Goal: Navigation & Orientation: Find specific page/section

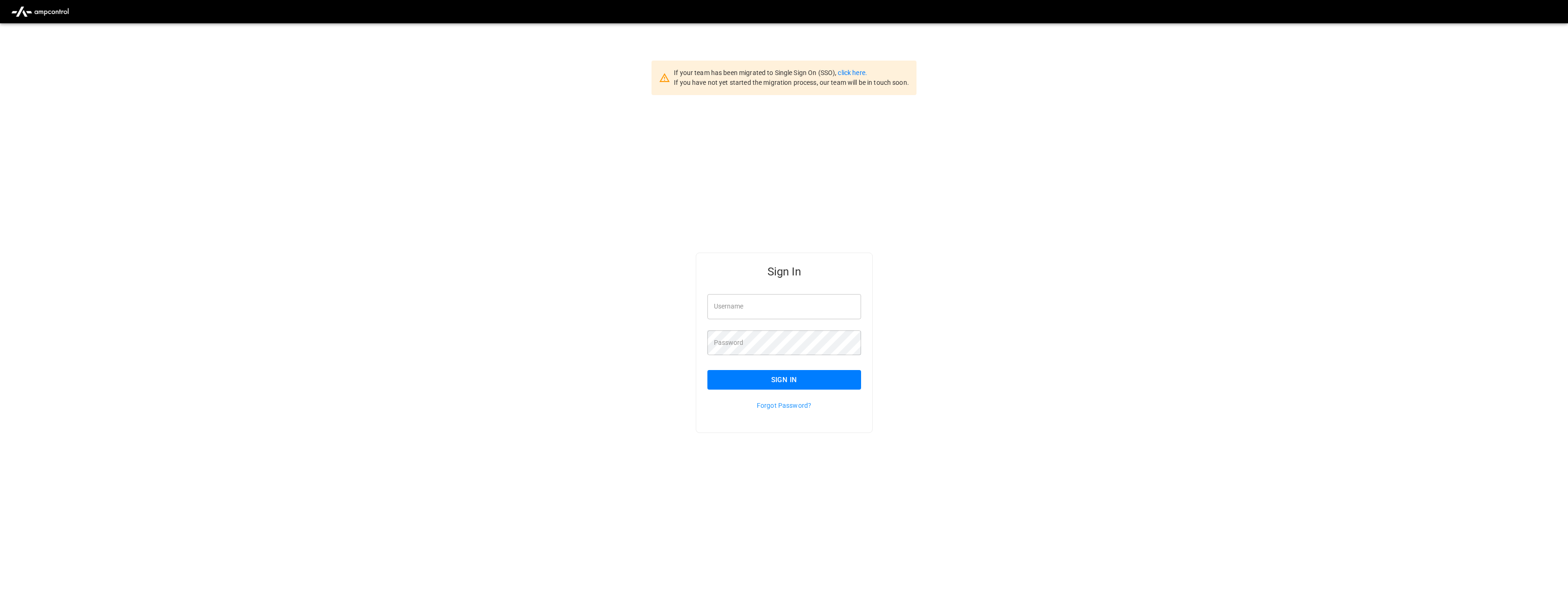
click at [737, 308] on input "Username" at bounding box center [784, 306] width 153 height 25
type input "**********"
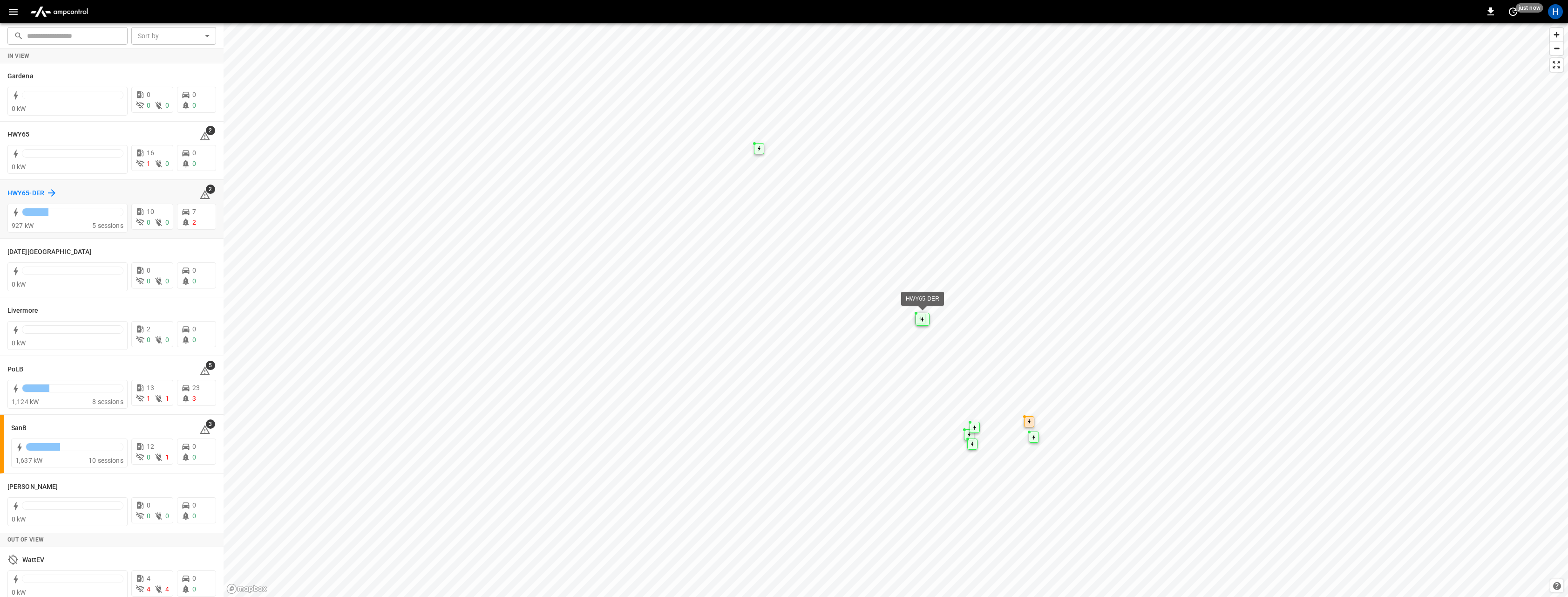
click at [23, 197] on h6 "HWY65-DER" at bounding box center [26, 193] width 37 height 10
